Goal: Transaction & Acquisition: Subscribe to service/newsletter

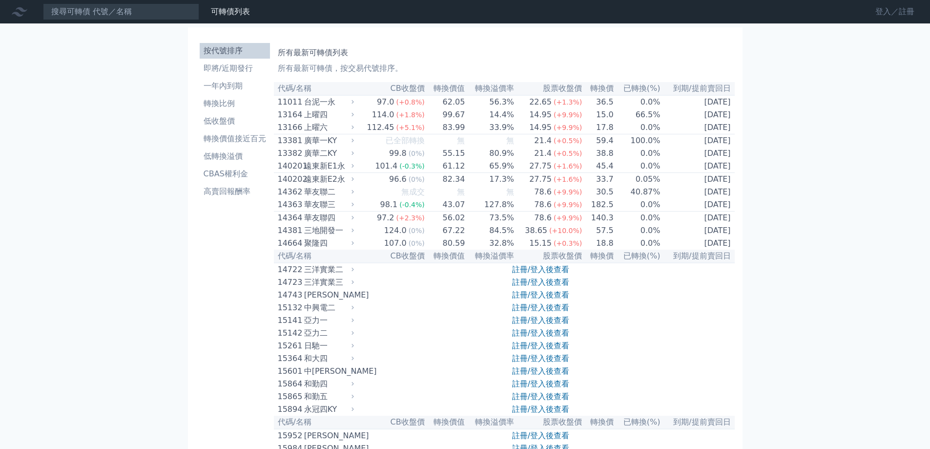
click at [884, 14] on link "登入／註冊" at bounding box center [894, 12] width 55 height 16
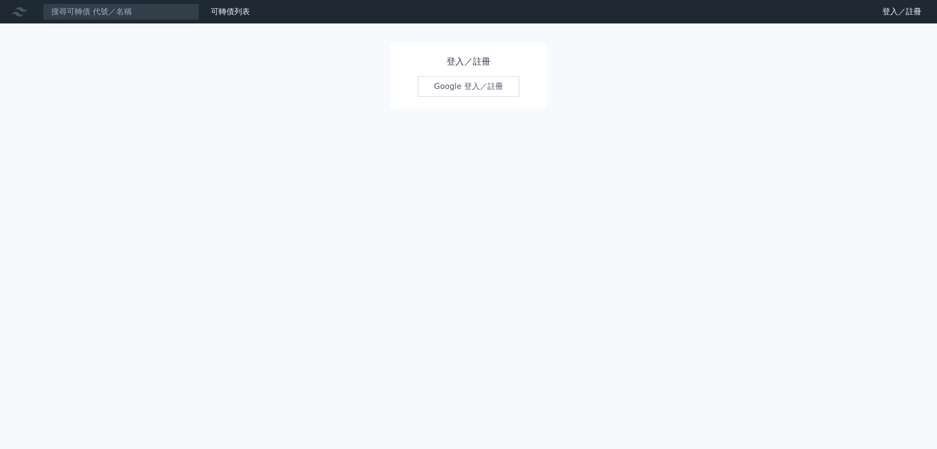
click at [448, 86] on link "Google 登入／註冊" at bounding box center [469, 86] width 102 height 21
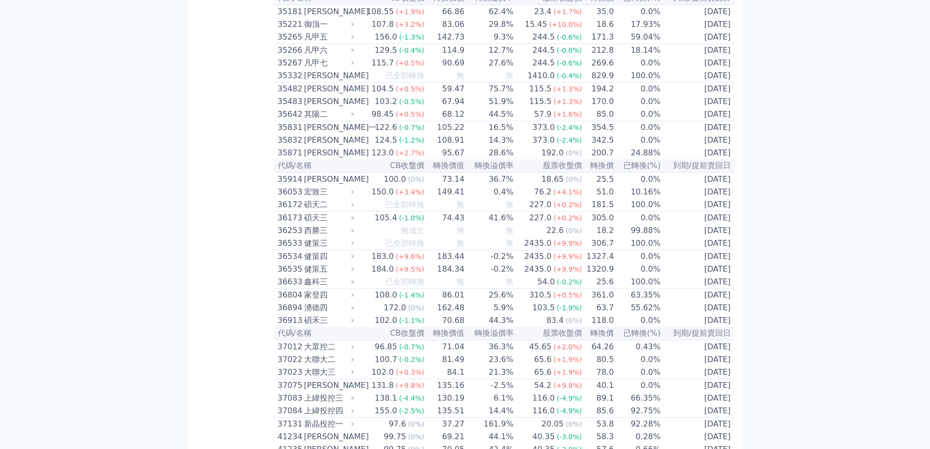
scroll to position [1904, 0]
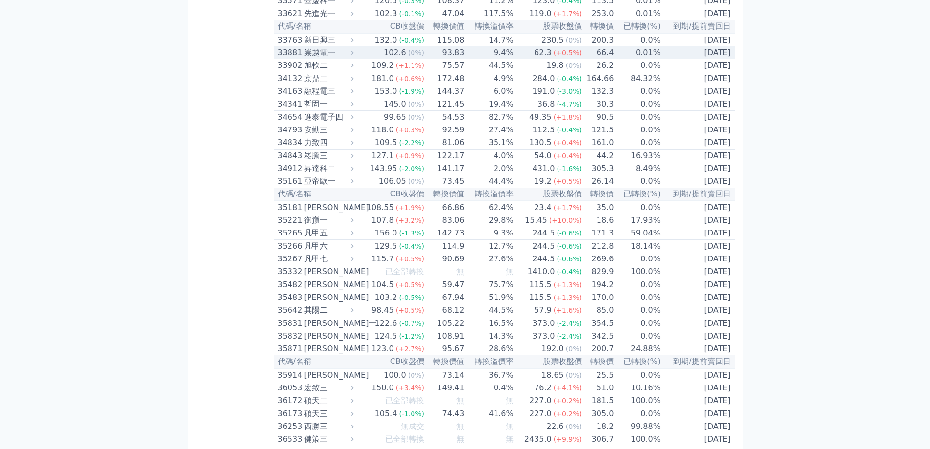
click at [301, 59] on div "33881" at bounding box center [290, 53] width 24 height 12
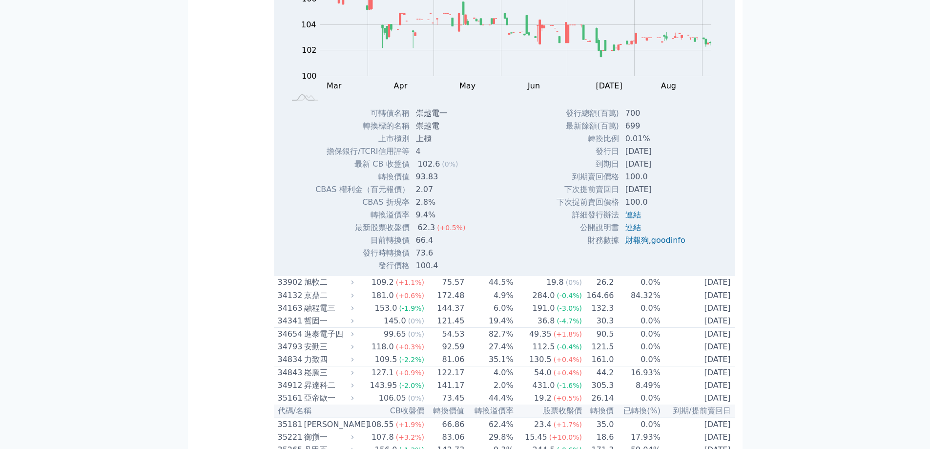
scroll to position [2099, 0]
